Goal: Task Accomplishment & Management: Manage account settings

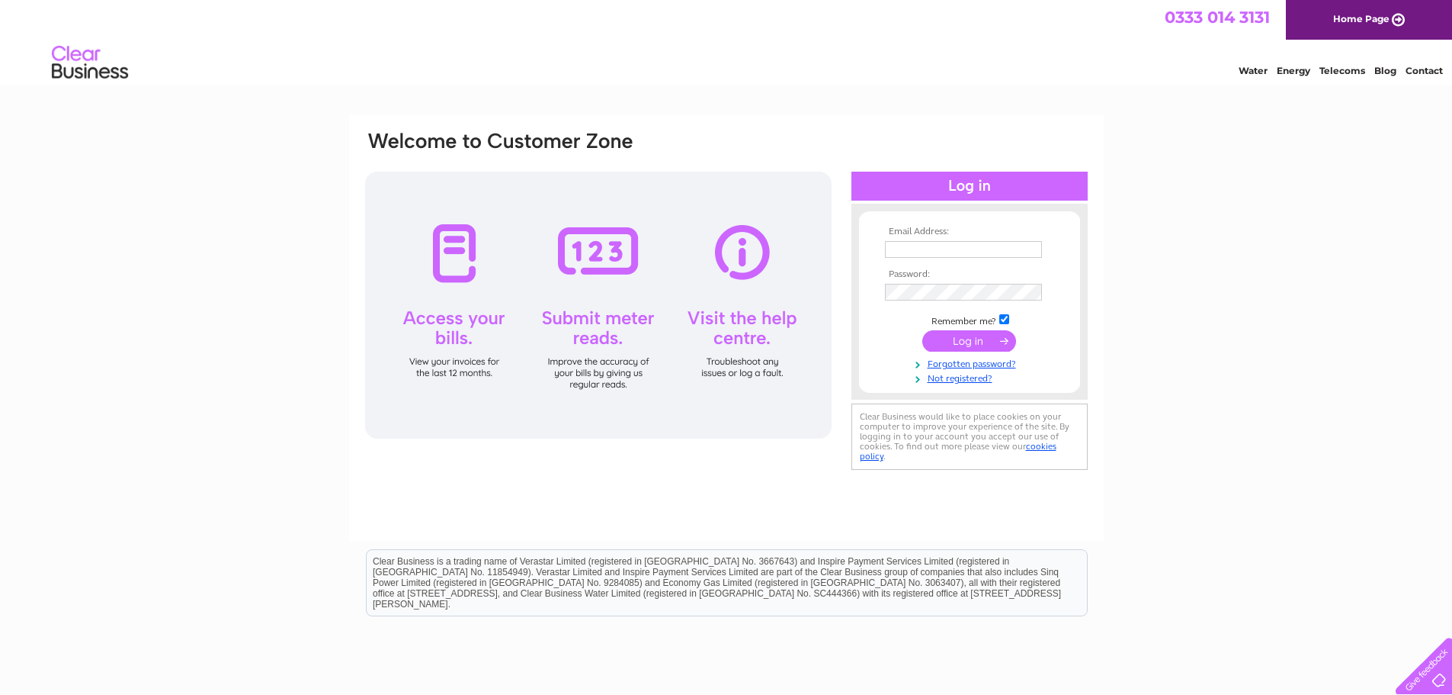
type input "[EMAIL_ADDRESS][DOMAIN_NAME]"
click at [976, 339] on input "submit" at bounding box center [970, 340] width 94 height 21
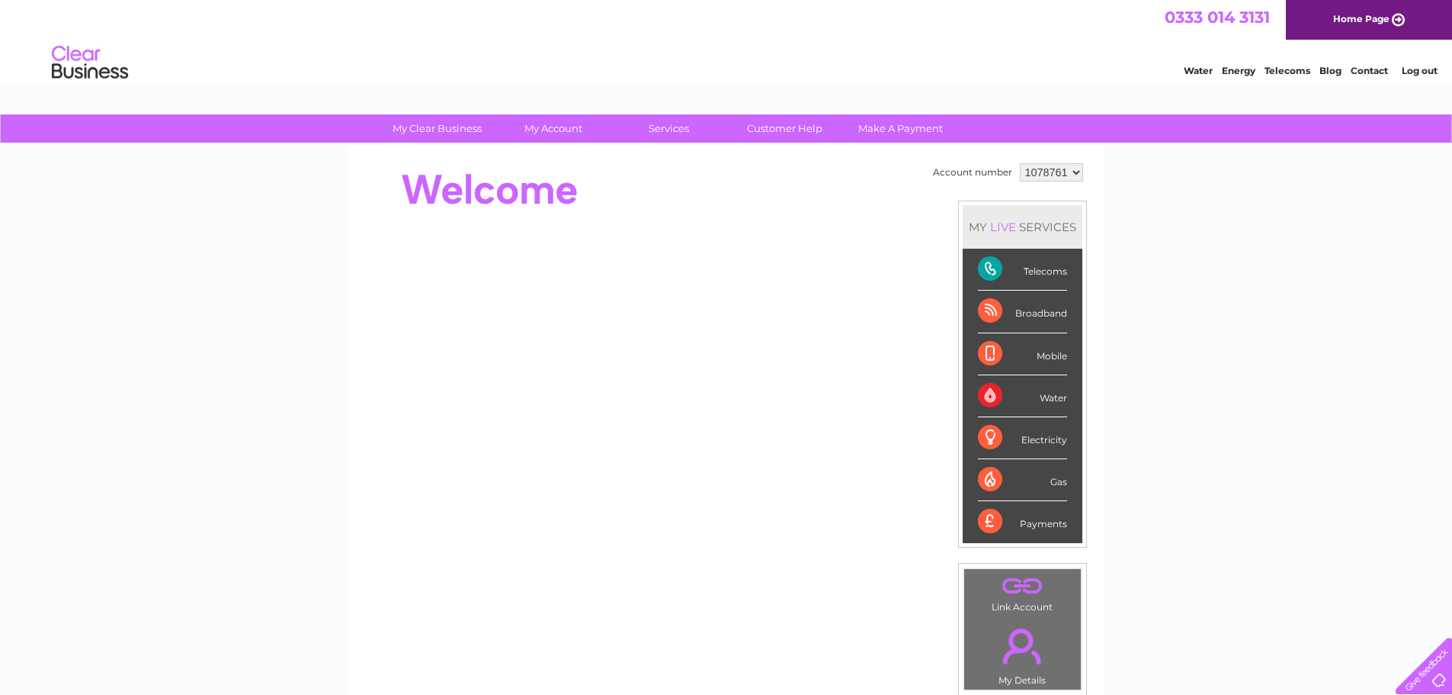
click at [987, 309] on div "Broadband" at bounding box center [1022, 311] width 89 height 42
click at [1033, 307] on div "Broadband" at bounding box center [1022, 311] width 89 height 42
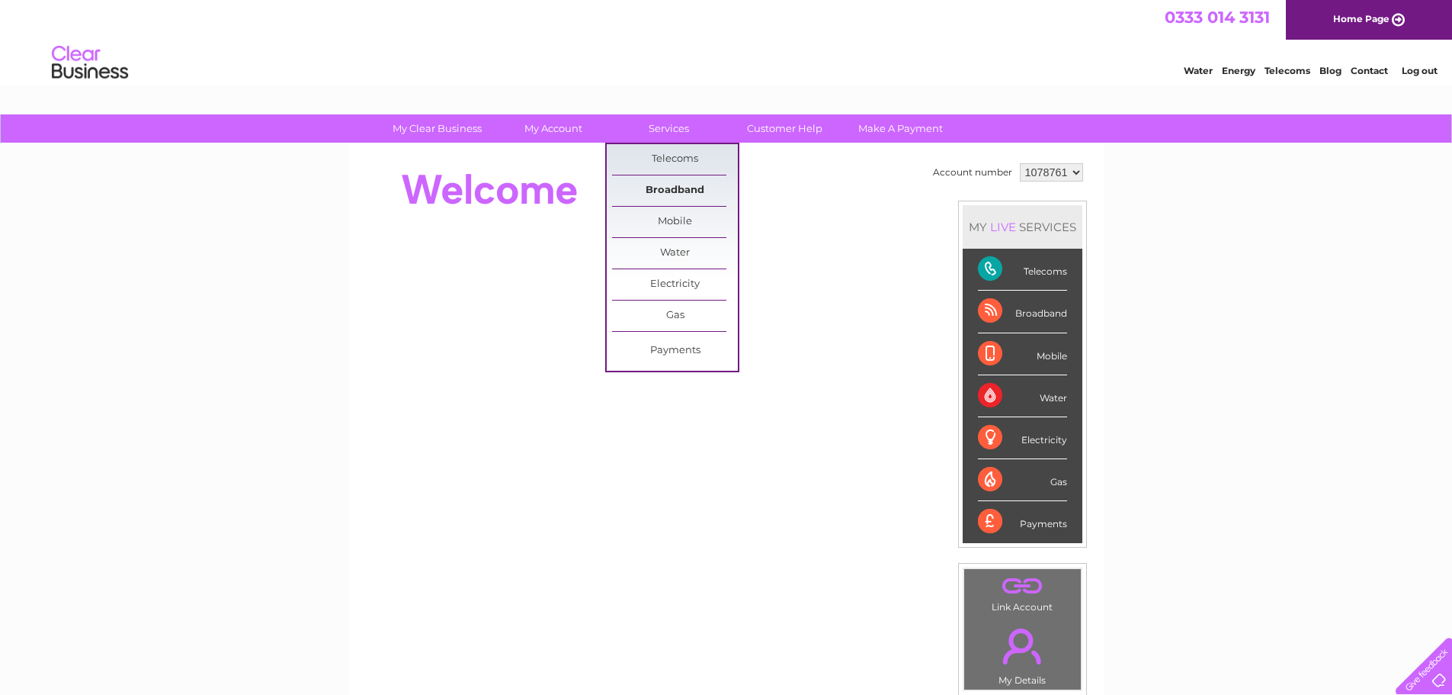
click at [682, 187] on link "Broadband" at bounding box center [675, 190] width 126 height 30
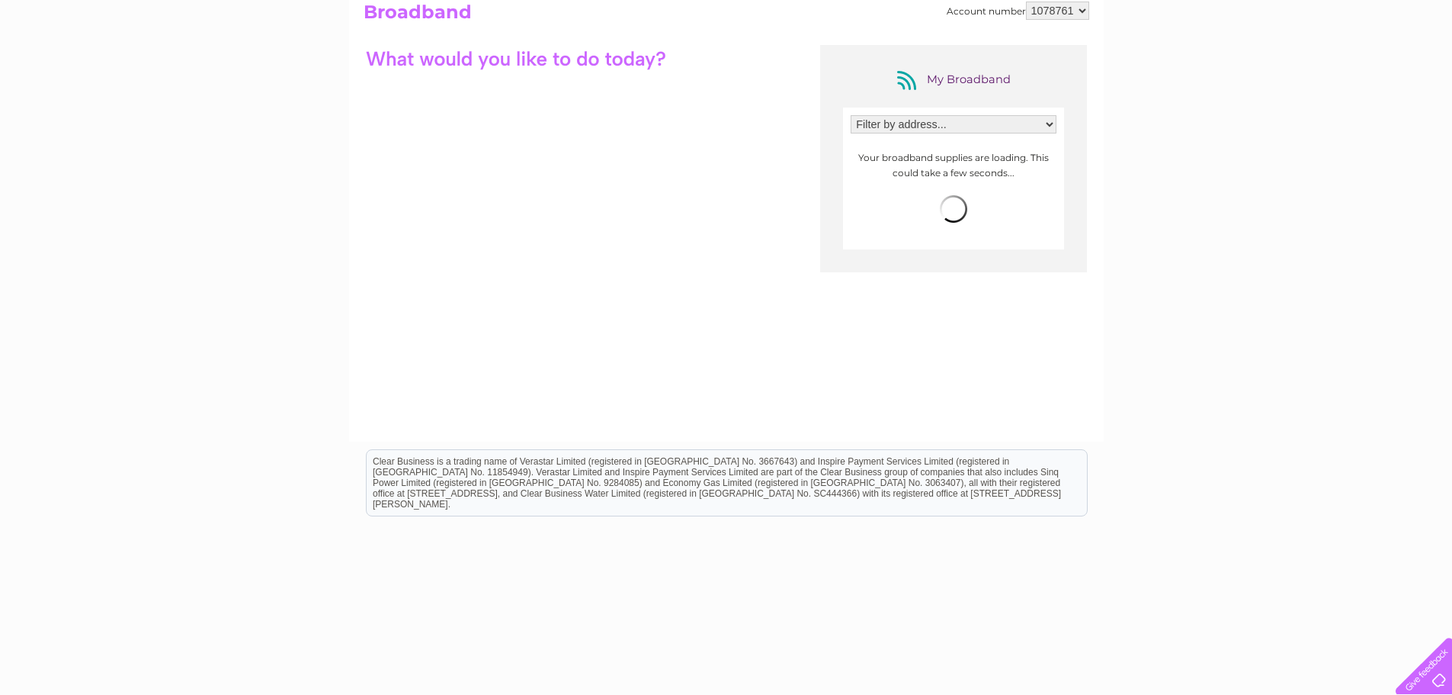
scroll to position [192, 0]
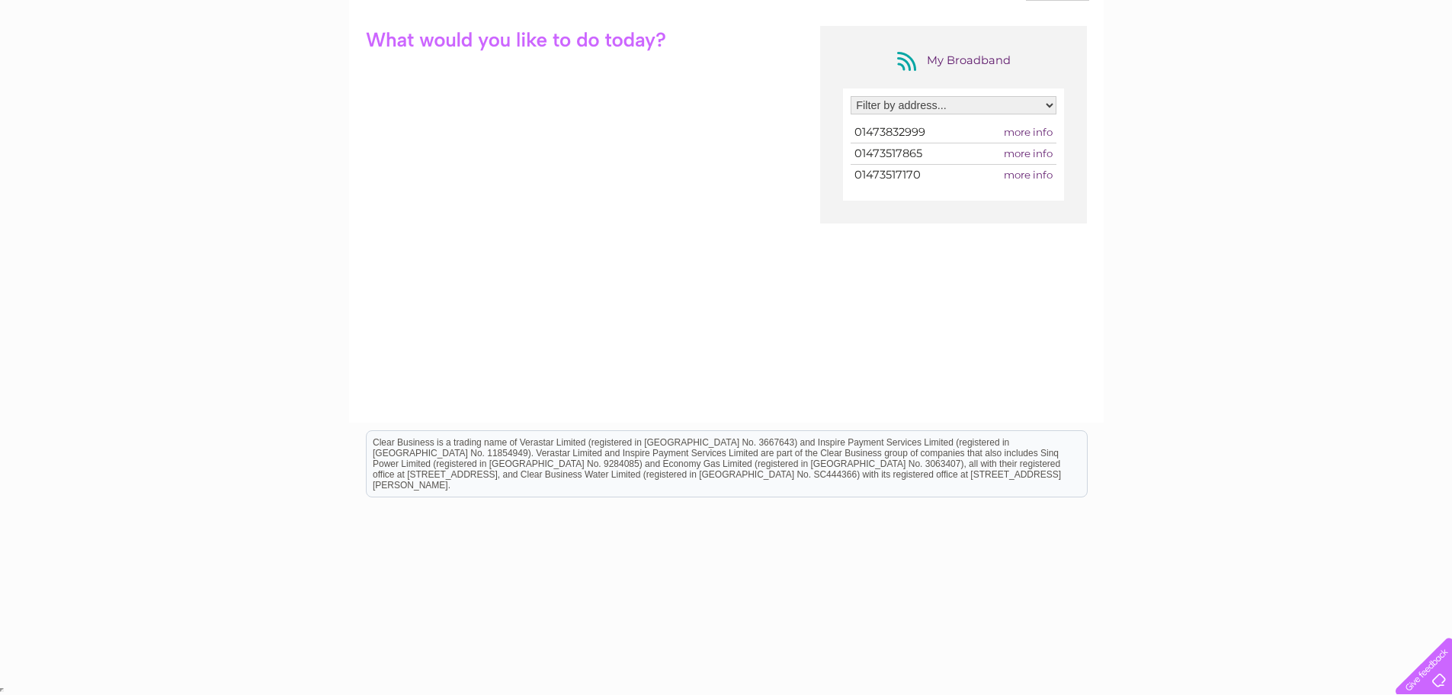
click at [1029, 132] on span "more info" at bounding box center [1028, 132] width 49 height 12
click at [877, 134] on span "01473832999" at bounding box center [890, 132] width 71 height 14
drag, startPoint x: 955, startPoint y: 128, endPoint x: 1000, endPoint y: 128, distance: 44.2
click at [995, 128] on tr "01473832999 more info" at bounding box center [954, 132] width 206 height 21
click at [1007, 130] on span "more info" at bounding box center [1028, 132] width 49 height 12
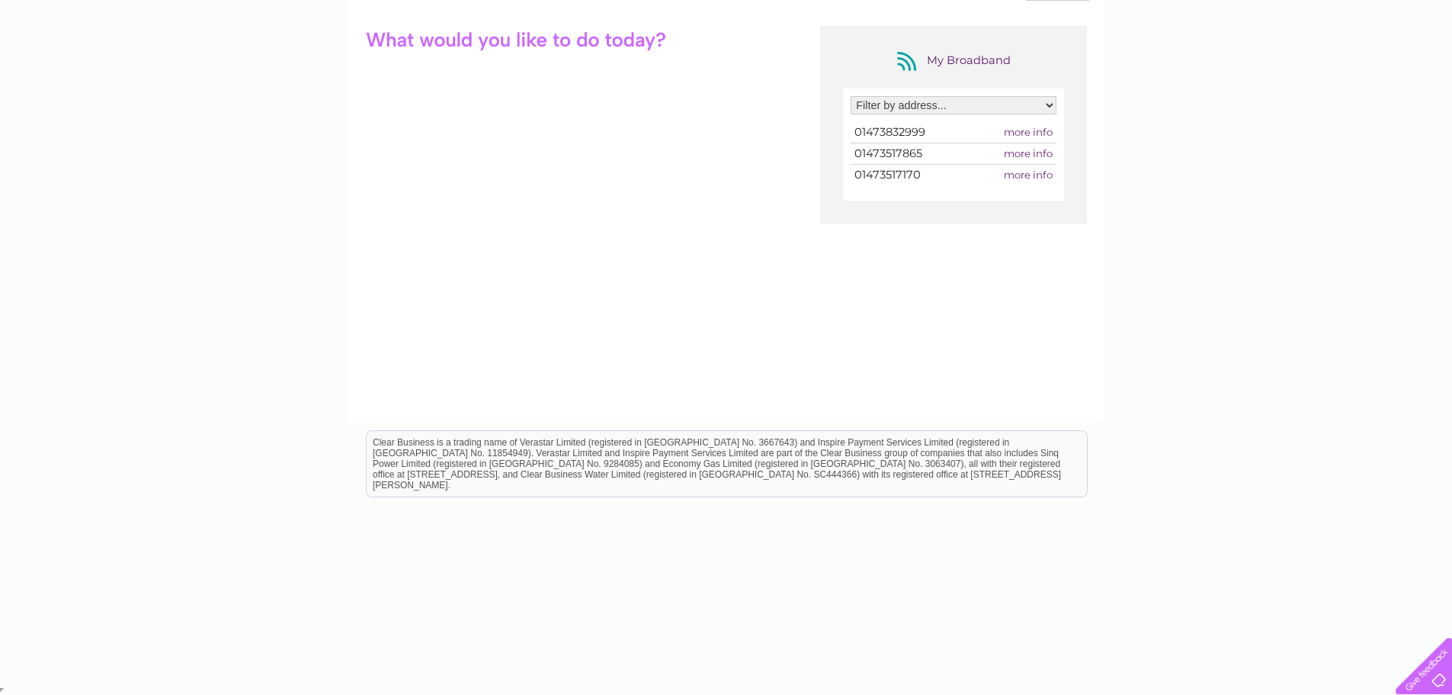
click at [1034, 130] on span "more info" at bounding box center [1028, 132] width 49 height 12
click at [916, 134] on span "01473832999" at bounding box center [890, 132] width 71 height 14
click at [923, 109] on select "Filter by address... Unit C, Bridge Trading Estate, Ipswich, Suffolk, IP6 0NX" at bounding box center [954, 105] width 206 height 18
select select "2165539"
click at [851, 96] on select "Filter by address... Unit C, Bridge Trading Estate, Ipswich, Suffolk, IP6 0NX" at bounding box center [954, 105] width 206 height 18
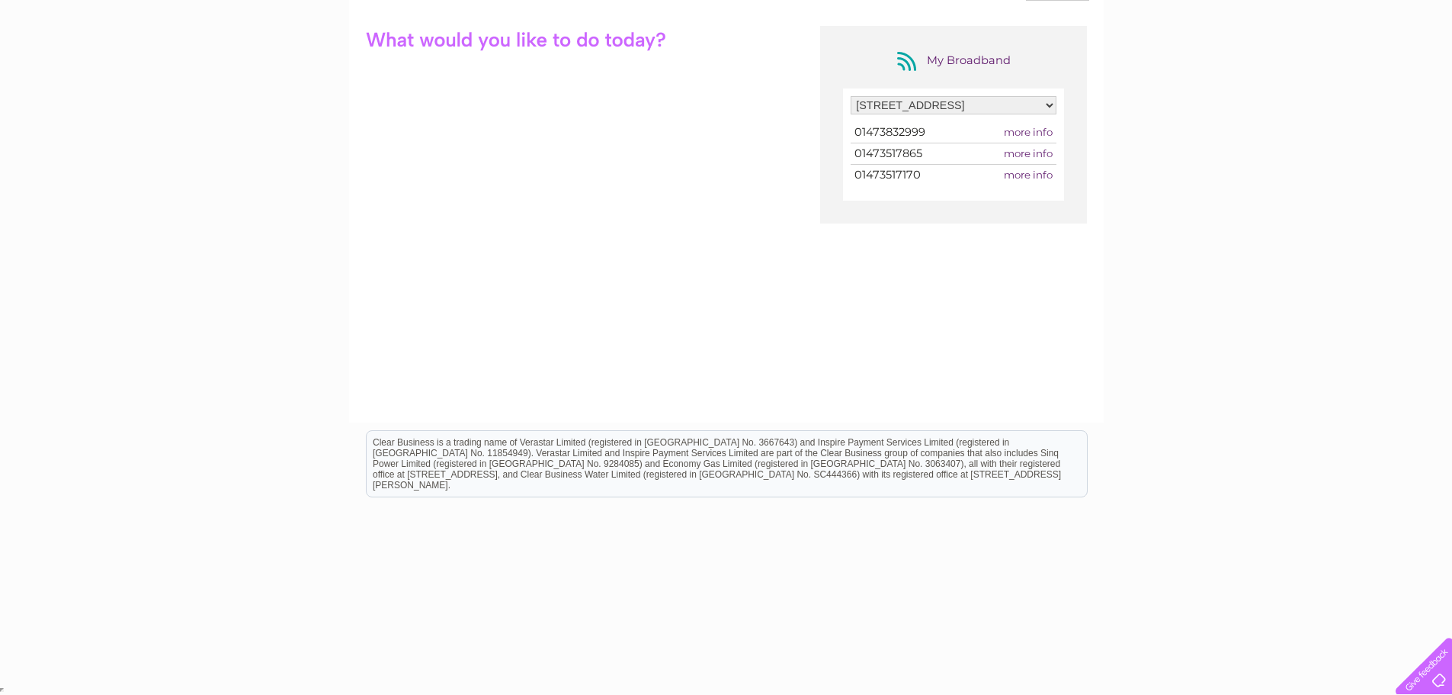
click at [766, 175] on div "My Broadband Filter by address... Unit C, Bridge Trading Estate, Ipswich, Suffo…" at bounding box center [727, 174] width 726 height 297
click at [910, 130] on span "01473832999" at bounding box center [890, 132] width 71 height 14
click at [1019, 127] on span "more info" at bounding box center [1028, 132] width 49 height 12
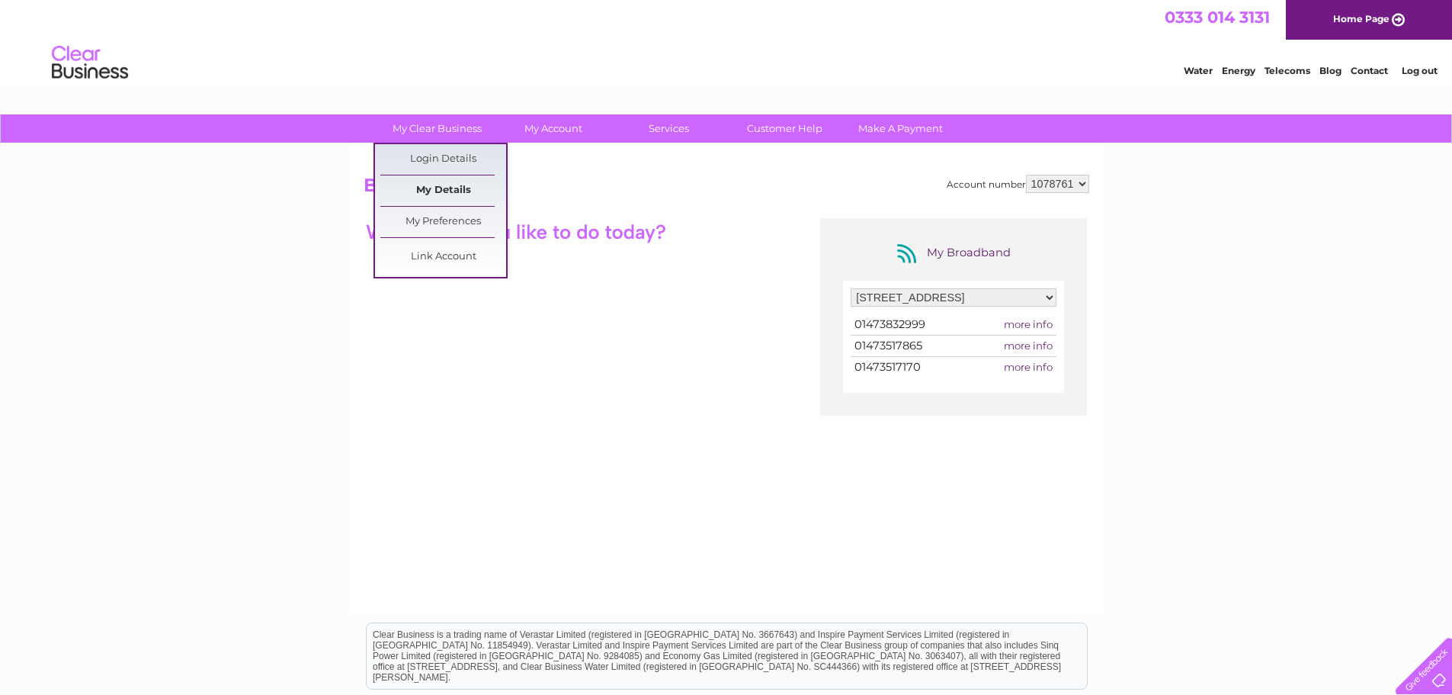
click at [453, 191] on link "My Details" at bounding box center [443, 190] width 126 height 30
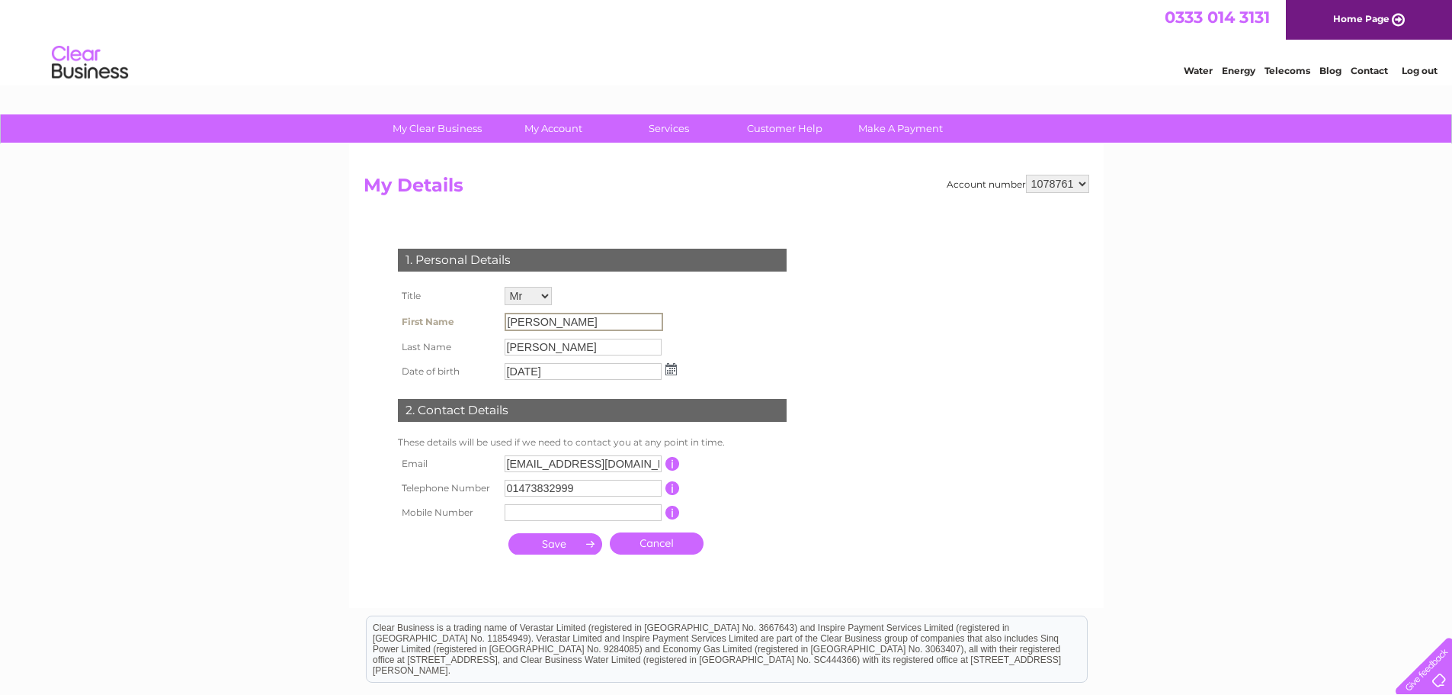
drag, startPoint x: 552, startPoint y: 323, endPoint x: 493, endPoint y: 322, distance: 59.5
click at [493, 322] on tr "First Name Dayle" at bounding box center [537, 322] width 287 height 26
click at [579, 326] on input "Dayle" at bounding box center [584, 322] width 159 height 18
click at [576, 326] on input "Dayle" at bounding box center [584, 322] width 159 height 18
click at [575, 321] on input "Dayle" at bounding box center [584, 322] width 159 height 18
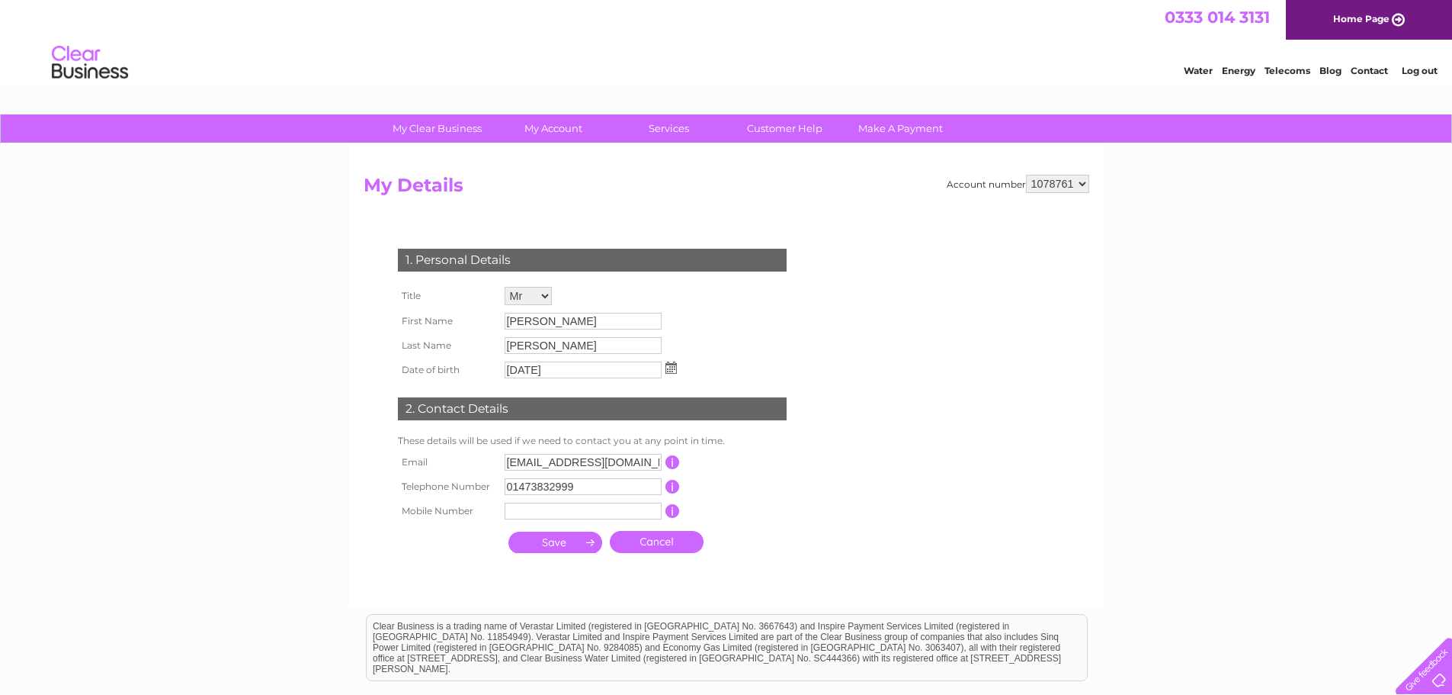
click at [547, 335] on td "collins" at bounding box center [591, 345] width 180 height 24
click at [554, 346] on input "collins" at bounding box center [583, 345] width 157 height 17
click at [554, 346] on input "collins" at bounding box center [584, 346] width 159 height 18
drag, startPoint x: 698, startPoint y: 329, endPoint x: 629, endPoint y: 323, distance: 68.8
click at [693, 329] on div "1. Personal Details Title Mr Mrs Ms Miss Dr Rev Prof Other First Name Dayle Las…" at bounding box center [596, 396] width 464 height 327
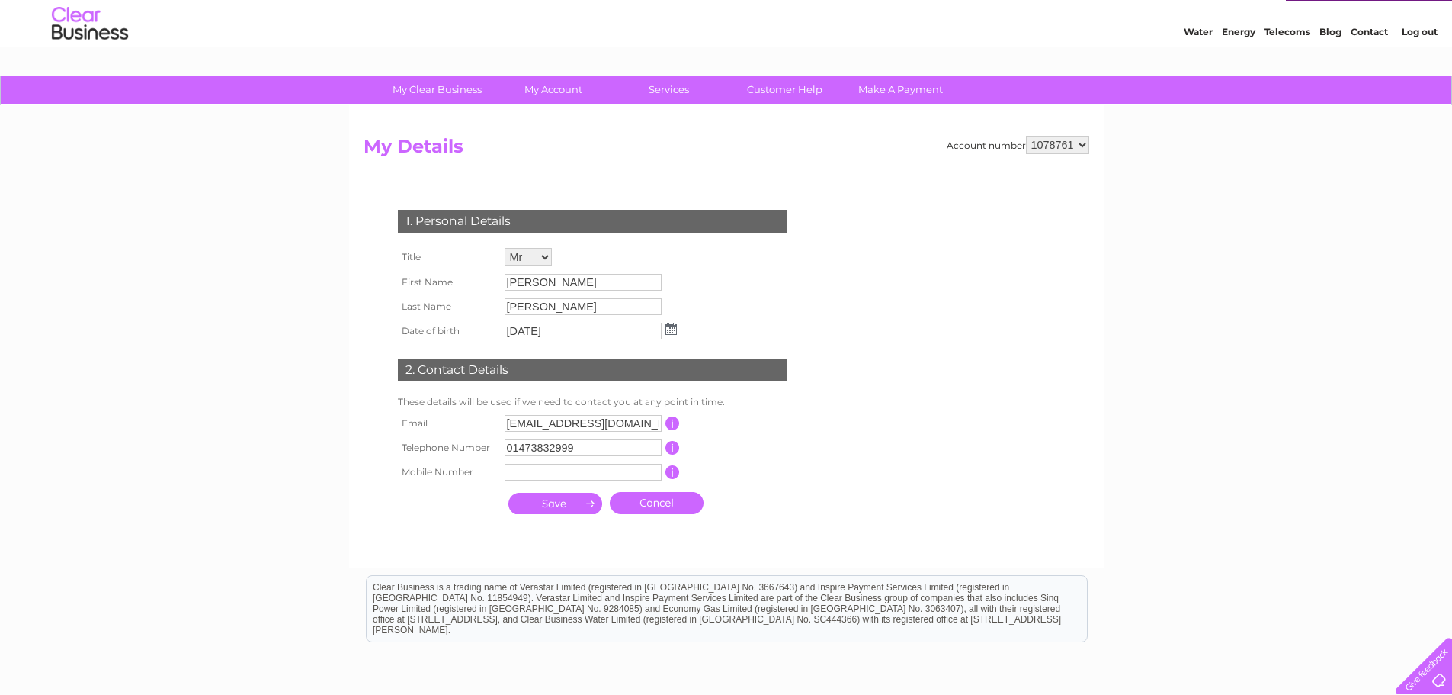
scroll to position [76, 0]
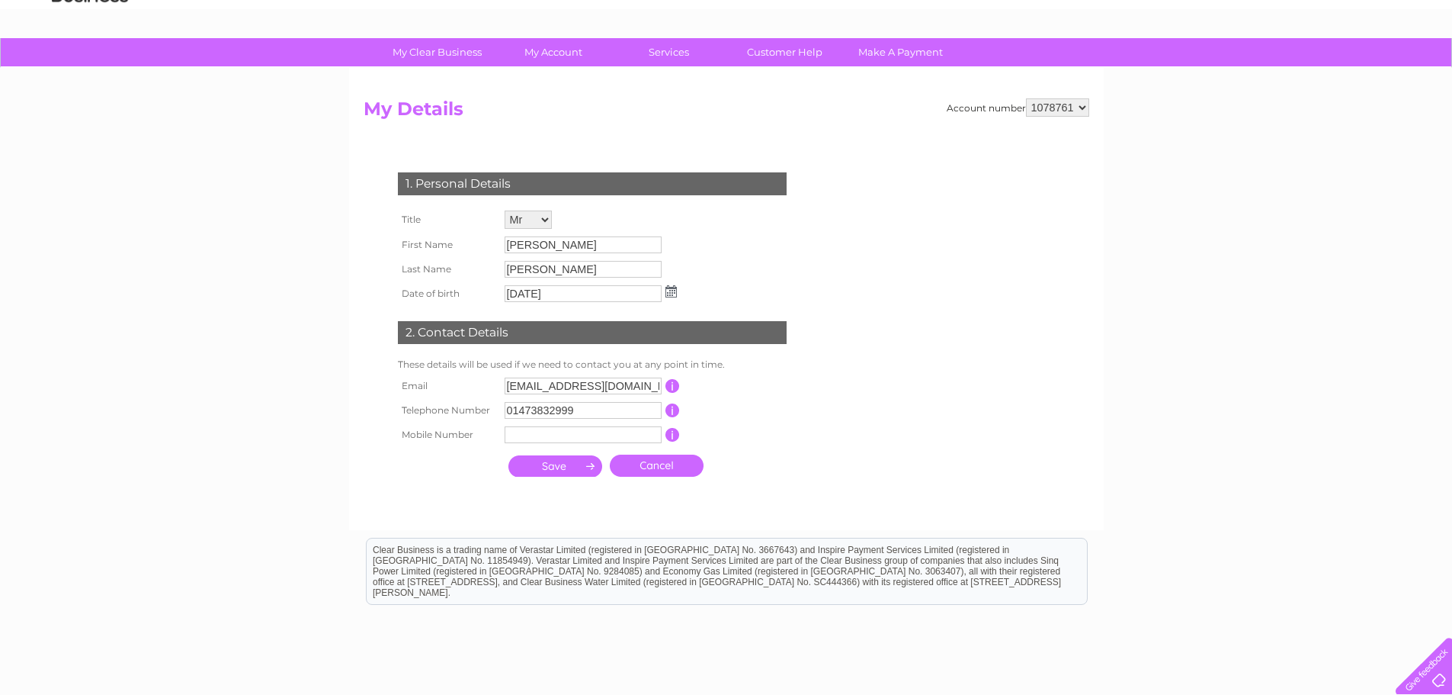
drag, startPoint x: 598, startPoint y: 424, endPoint x: 602, endPoint y: 412, distance: 12.1
click at [599, 422] on tbody "Email acc@loadingcenter.com This should be a valid email address Telephone Numb…" at bounding box center [598, 410] width 408 height 73
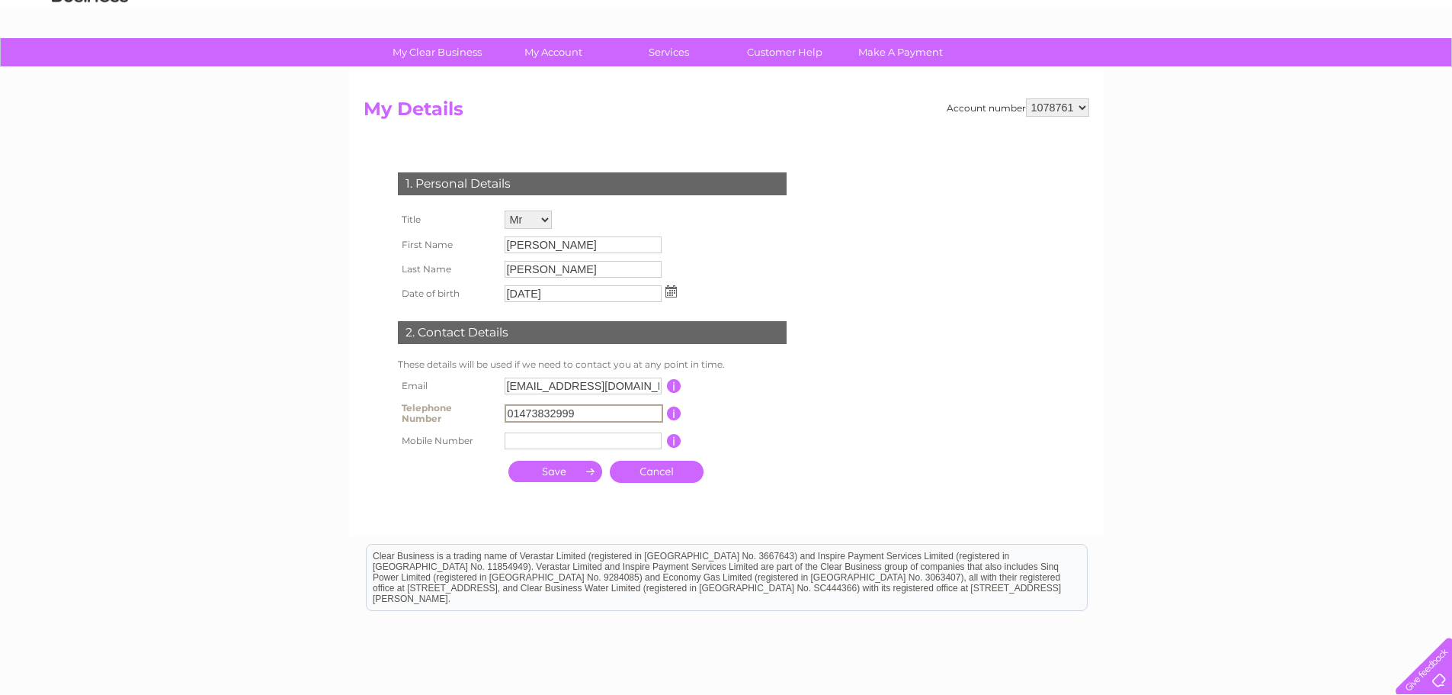
click at [602, 412] on input "01473832999" at bounding box center [584, 413] width 159 height 18
click at [572, 432] on input "text" at bounding box center [583, 440] width 157 height 17
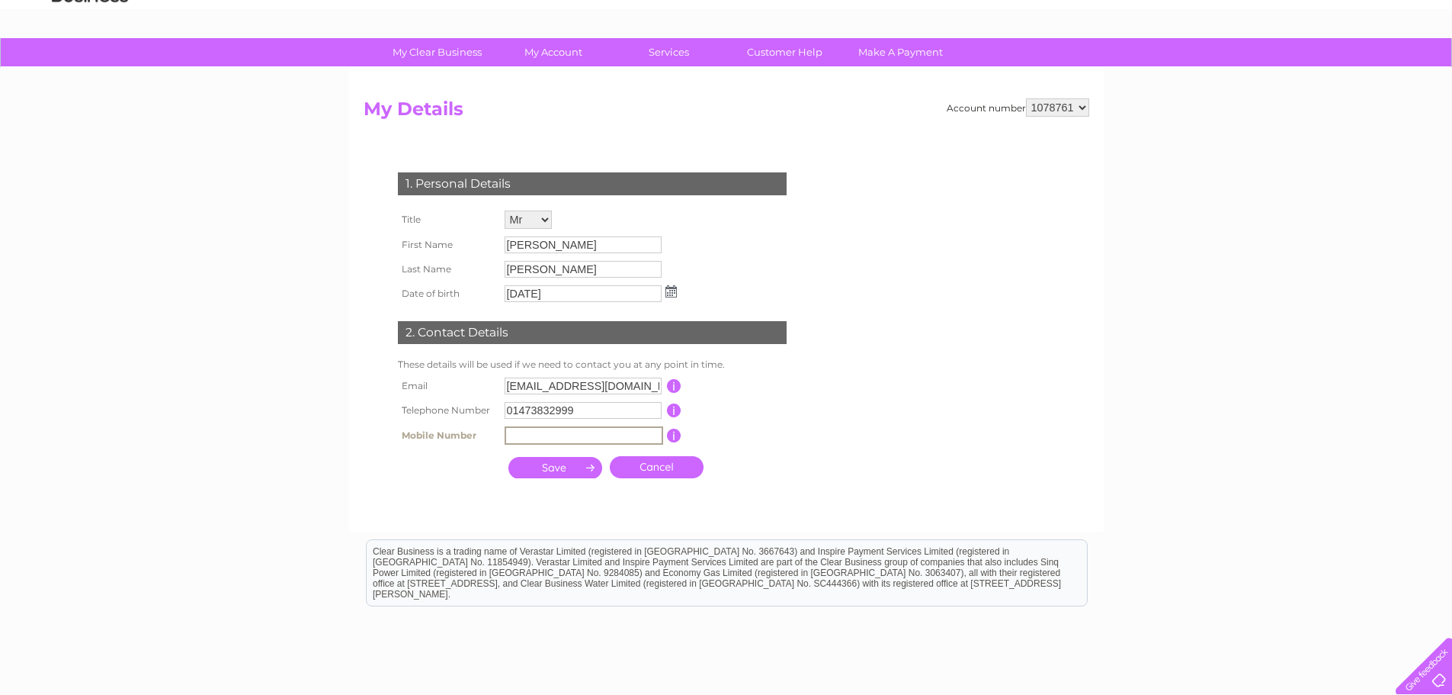
click at [846, 237] on form "Account number 1078761 My Details 1. Personal Details Title Mr Mrs Ms Miss Dr R…" at bounding box center [727, 307] width 726 height 418
click at [543, 220] on select "Mr Mrs Ms Miss Dr Rev Prof Other" at bounding box center [528, 219] width 47 height 18
click at [505, 210] on select "Mr Mrs Ms Miss Dr Rev Prof Other" at bounding box center [529, 220] width 49 height 20
click at [544, 223] on select "Mr Mrs Ms Miss Dr Rev Prof Other" at bounding box center [529, 220] width 49 height 20
select select "Mr"
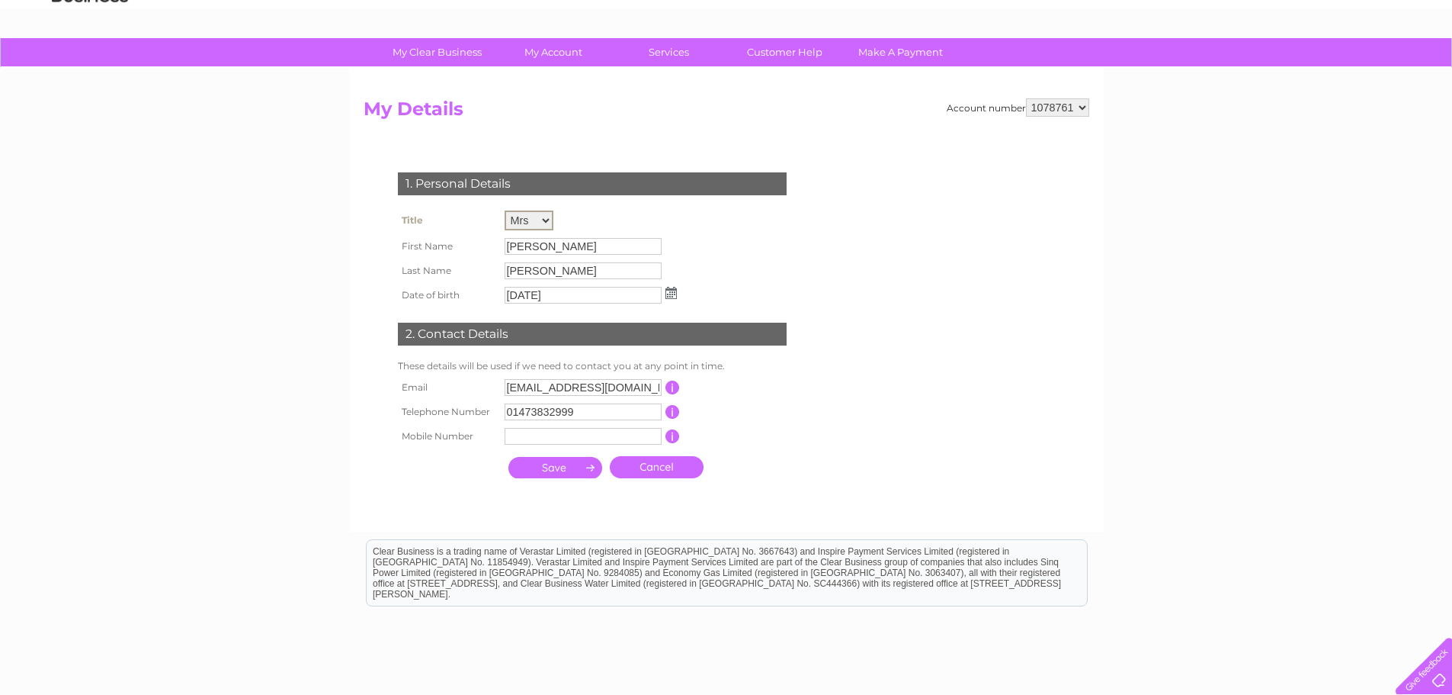
click at [505, 210] on select "Mr Mrs Ms Miss Dr Rev Prof Other" at bounding box center [529, 220] width 49 height 20
click at [569, 246] on input "Dayle" at bounding box center [584, 245] width 159 height 18
click at [558, 245] on input "Dayle" at bounding box center [584, 245] width 159 height 18
click at [546, 246] on input "Dayle" at bounding box center [584, 245] width 159 height 18
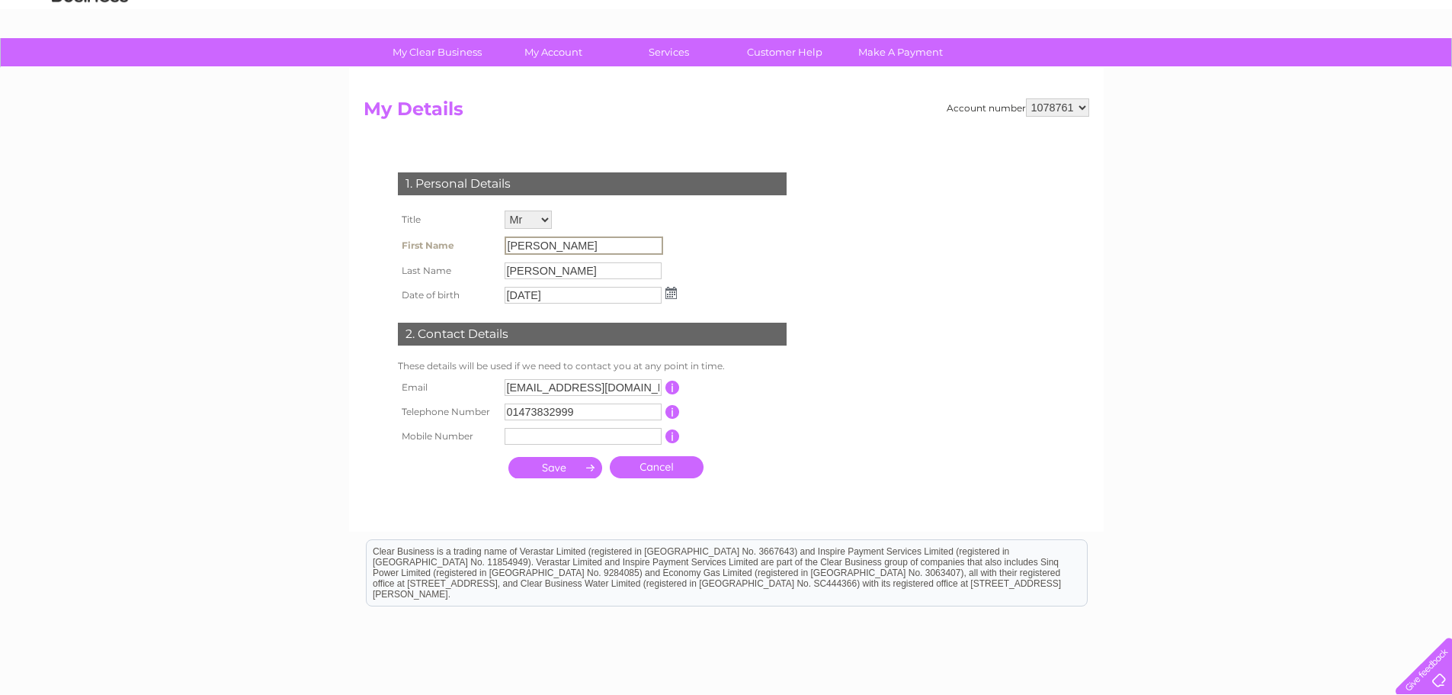
click at [560, 245] on input "Dayle" at bounding box center [584, 245] width 159 height 18
click at [562, 245] on input "Dayle" at bounding box center [584, 245] width 159 height 18
click at [717, 272] on div "1. Personal Details Title Mr Mrs Ms Miss Dr Rev Prof Other First Name Dayle Las…" at bounding box center [596, 320] width 464 height 327
click at [654, 468] on link "Cancel" at bounding box center [657, 465] width 94 height 22
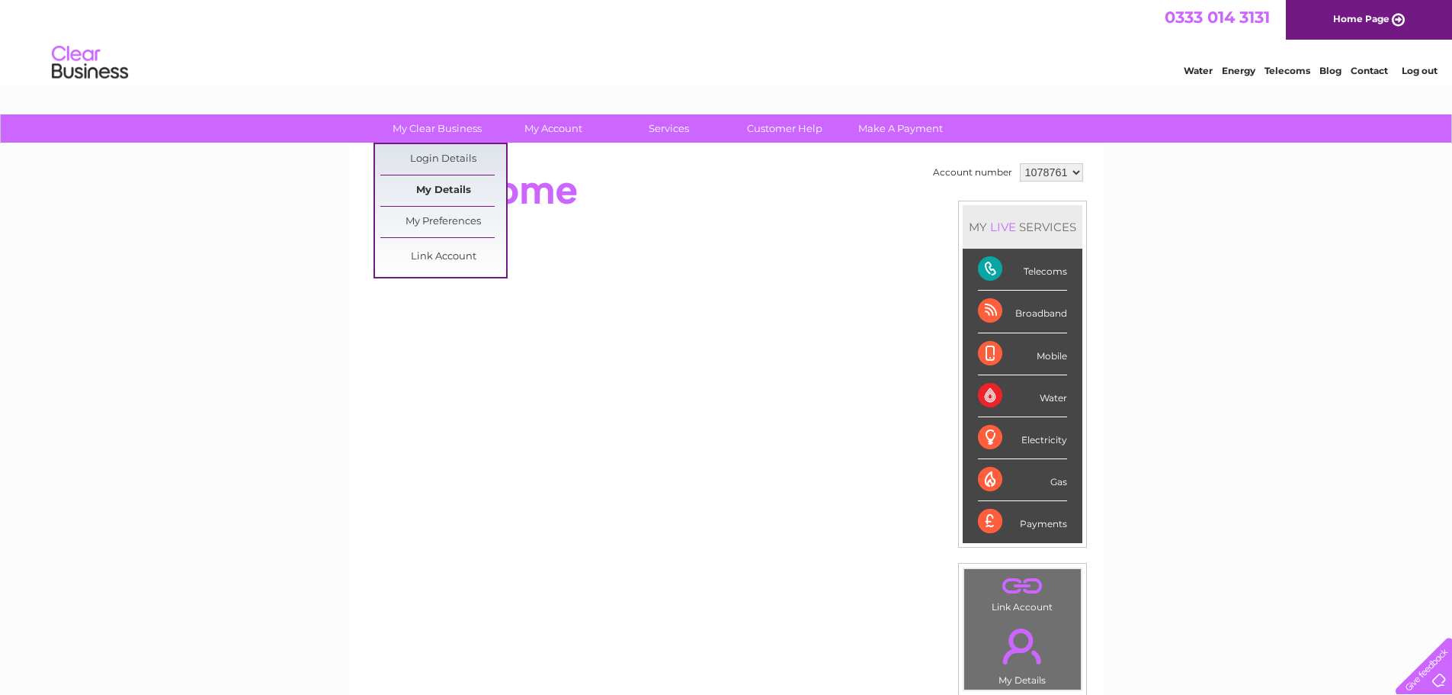
click at [449, 181] on link "My Details" at bounding box center [443, 190] width 126 height 30
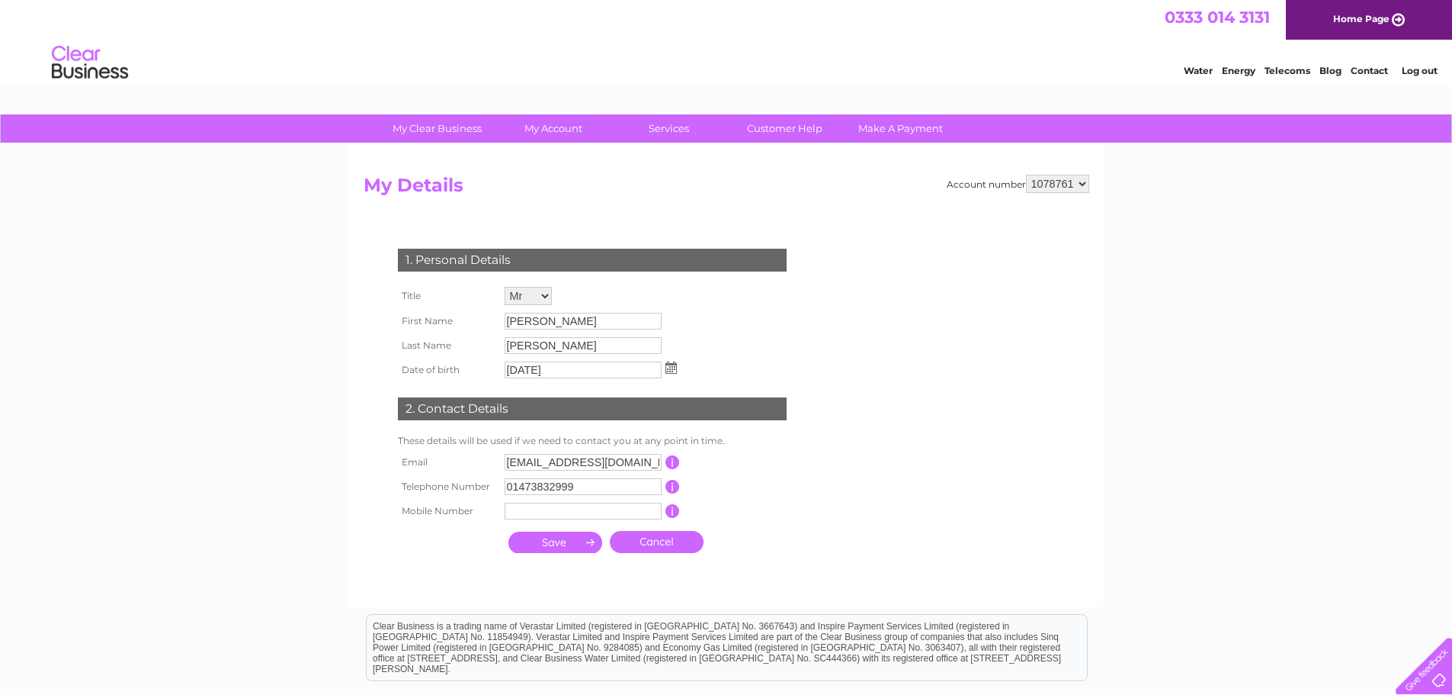
click at [554, 323] on input "Dayle" at bounding box center [583, 321] width 157 height 17
click at [553, 327] on input "Dayle" at bounding box center [584, 322] width 159 height 18
click at [552, 327] on input "Dayle" at bounding box center [584, 322] width 159 height 18
click at [551, 326] on input "Dayle" at bounding box center [584, 322] width 159 height 18
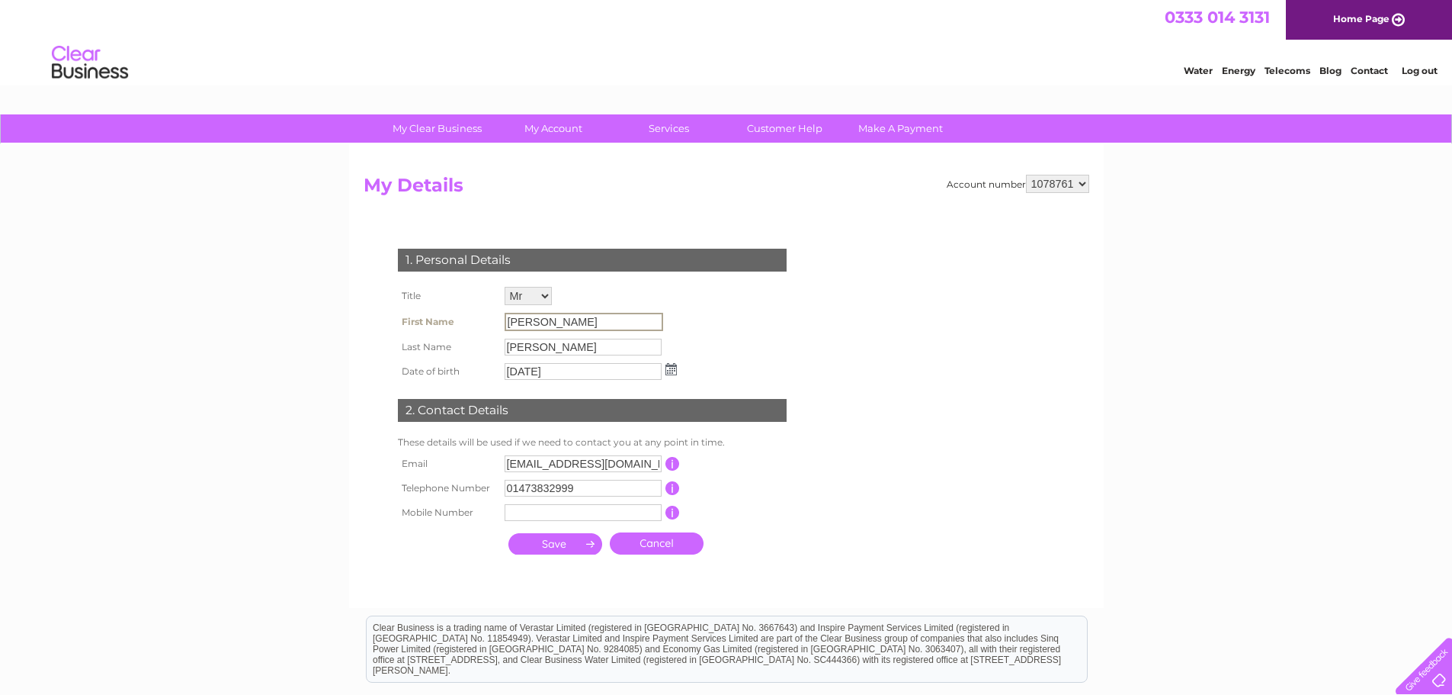
click at [551, 325] on input "Dayle" at bounding box center [584, 322] width 159 height 18
click at [552, 323] on input "Dayle" at bounding box center [584, 322] width 159 height 18
click at [559, 321] on input "Dayle" at bounding box center [584, 322] width 159 height 18
click at [587, 322] on input "Dayle" at bounding box center [584, 322] width 159 height 18
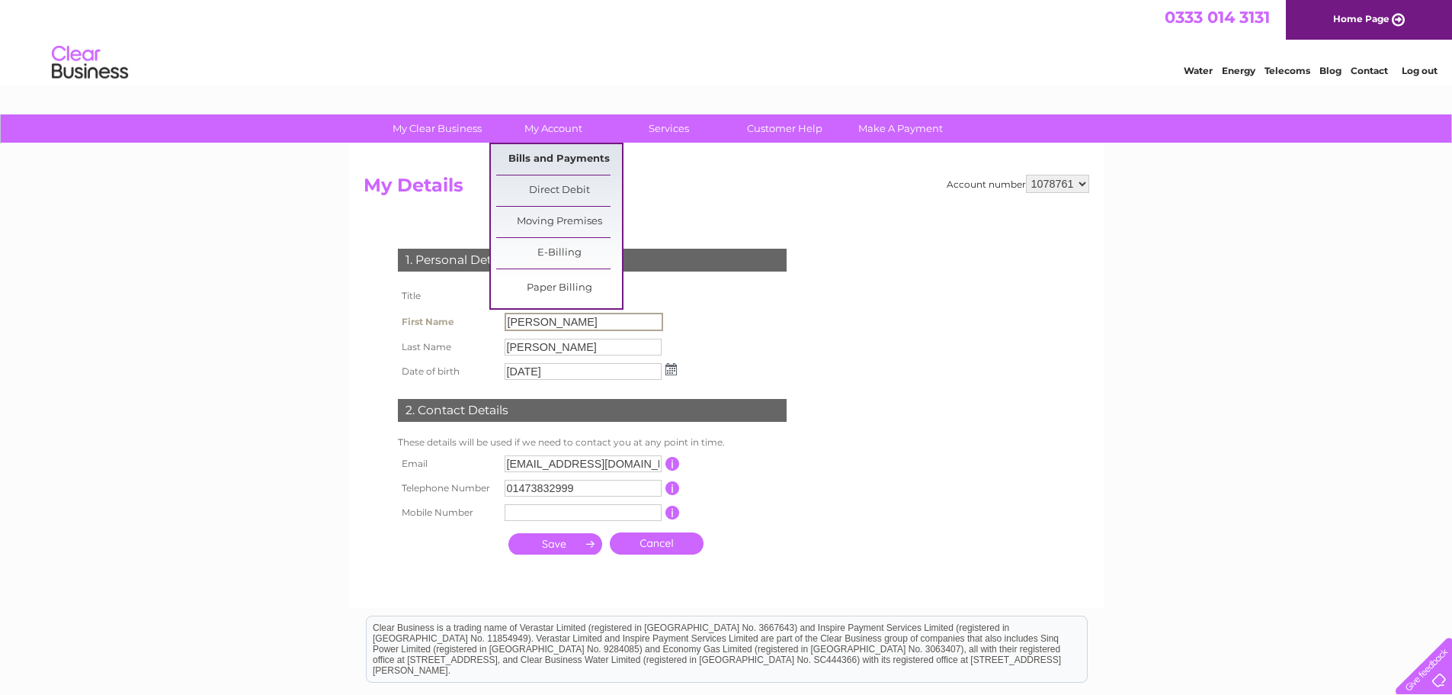
click at [584, 163] on link "Bills and Payments" at bounding box center [559, 159] width 126 height 30
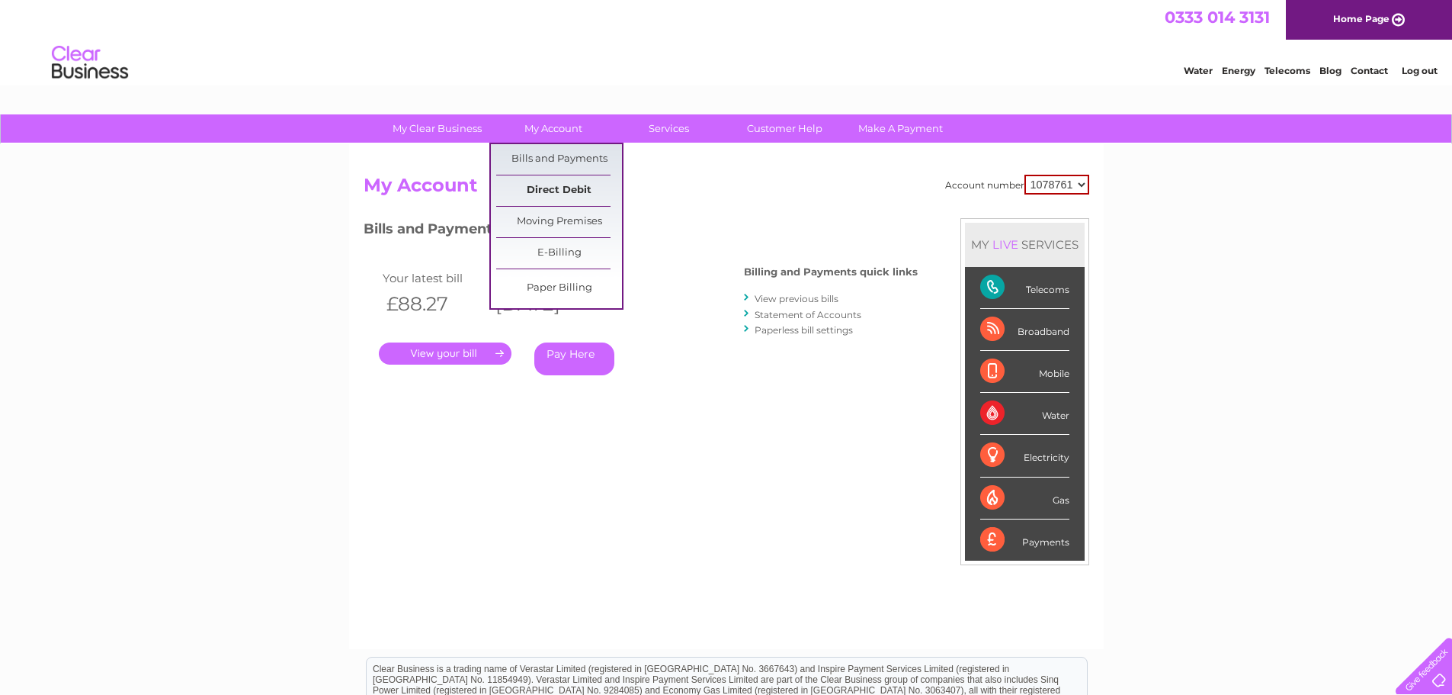
click at [573, 190] on link "Direct Debit" at bounding box center [559, 190] width 126 height 30
click at [543, 197] on link "Direct Debit" at bounding box center [559, 190] width 126 height 30
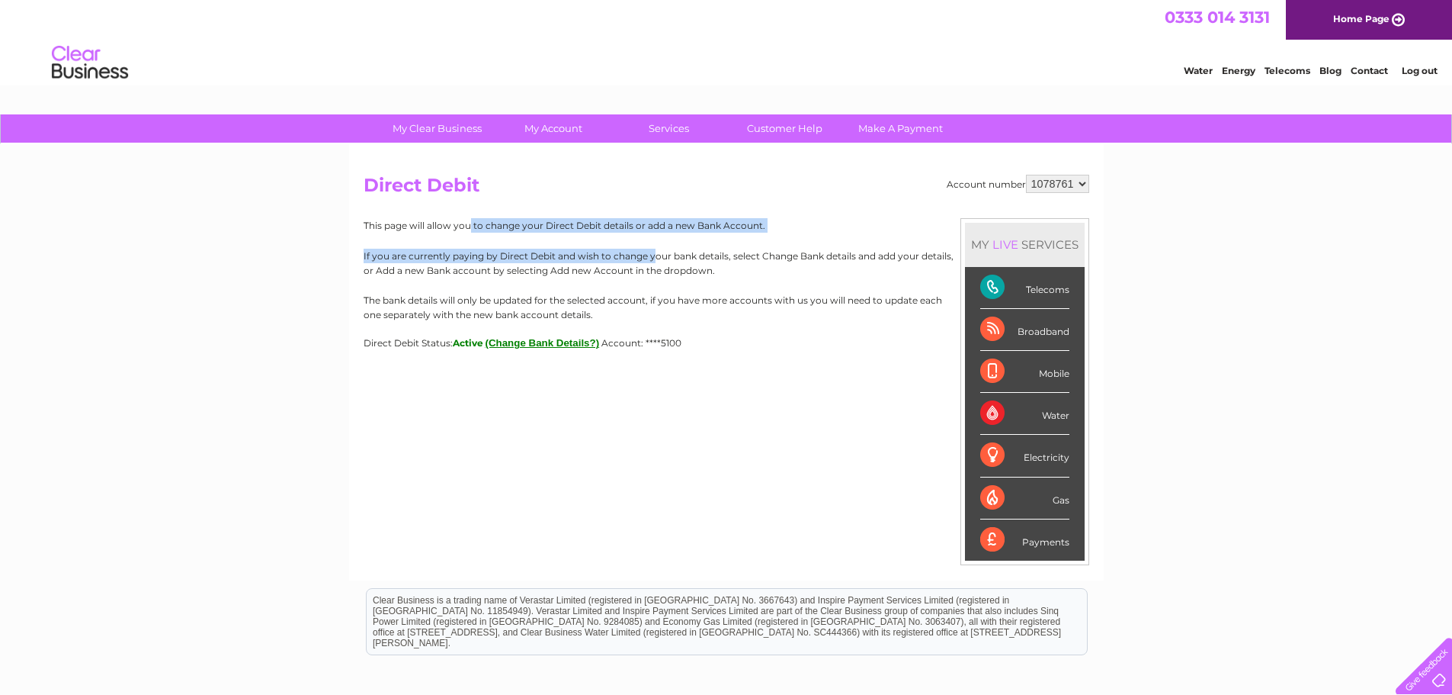
drag, startPoint x: 485, startPoint y: 223, endPoint x: 672, endPoint y: 260, distance: 190.4
click at [672, 260] on div "This page will allow you to change your Direct Debit details or add a new Bank …" at bounding box center [727, 283] width 726 height 130
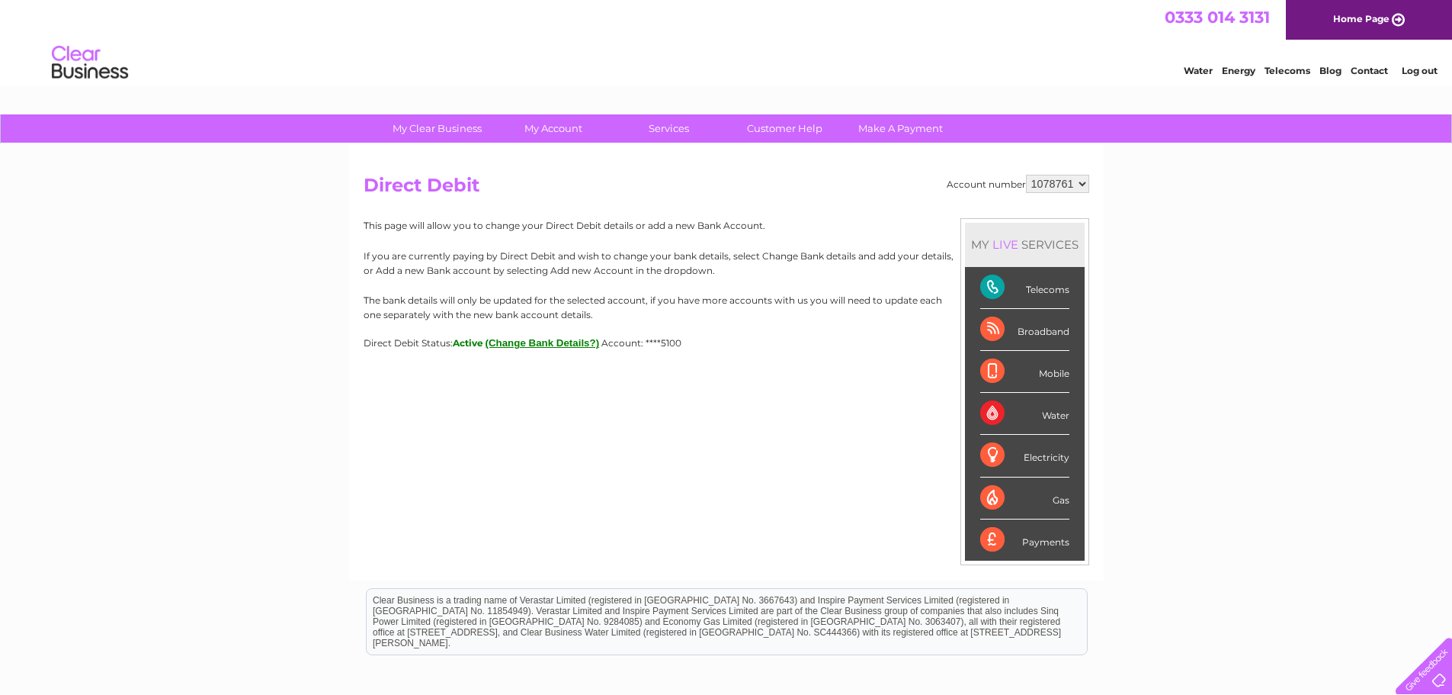
click at [692, 262] on p "If you are currently paying by Direct Debit and wish to change your bank detail…" at bounding box center [727, 263] width 726 height 29
